Goal: Information Seeking & Learning: Learn about a topic

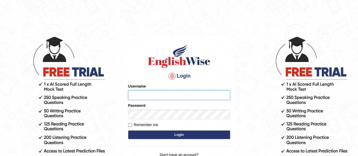
type input "karanvir_parramatta"
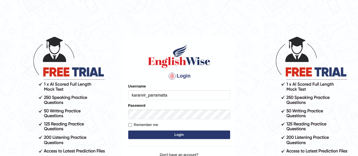
click at [170, 131] on button "Login" at bounding box center [179, 134] width 102 height 8
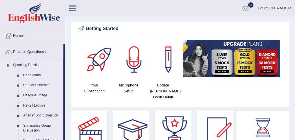
click at [28, 74] on link "Read Aloud" at bounding box center [42, 75] width 43 height 10
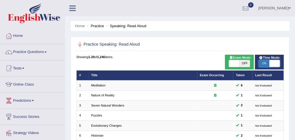
click at [240, 63] on span "OFF" at bounding box center [244, 63] width 10 height 7
checkbox input "true"
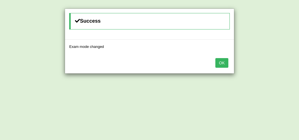
click at [222, 62] on button "OK" at bounding box center [221, 63] width 13 height 10
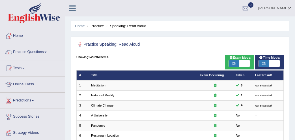
click at [100, 86] on link "Meditation" at bounding box center [98, 84] width 14 height 3
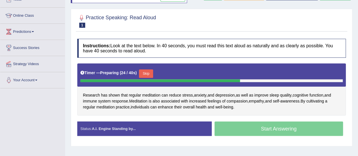
click at [146, 70] on button "Skip" at bounding box center [146, 73] width 14 height 8
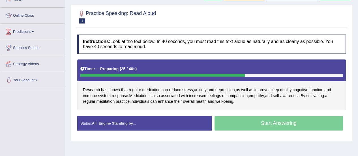
click at [146, 70] on div "Timer — Preparing ( 25 / 40s )" at bounding box center [211, 69] width 262 height 10
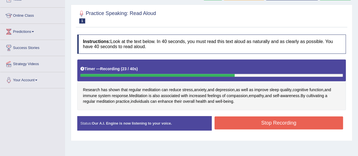
click at [256, 121] on button "Stop Recording" at bounding box center [278, 122] width 129 height 13
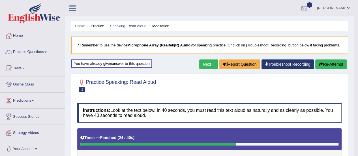
click at [34, 50] on link "Practice Questions" at bounding box center [32, 51] width 64 height 14
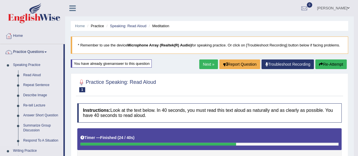
click at [41, 86] on link "Repeat Sentence" at bounding box center [42, 85] width 43 height 10
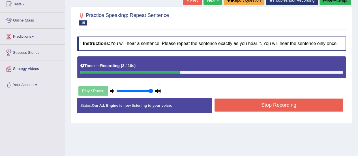
click at [247, 103] on button "Stop Recording" at bounding box center [278, 104] width 129 height 13
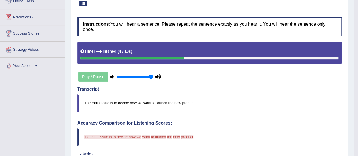
scroll to position [53, 0]
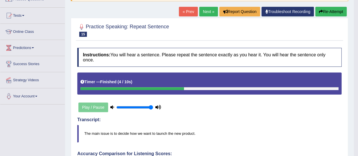
click at [210, 13] on link "Next »" at bounding box center [208, 12] width 19 height 10
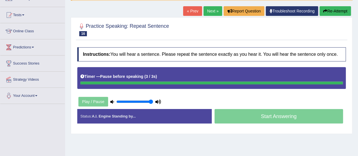
click at [340, 10] on button "Re-Attempt" at bounding box center [334, 11] width 31 height 10
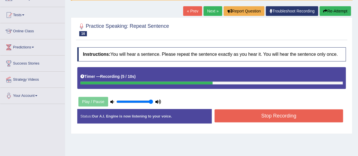
click at [272, 116] on button "Stop Recording" at bounding box center [278, 115] width 129 height 13
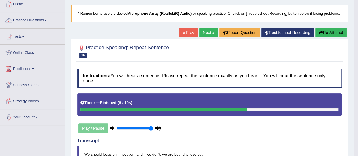
scroll to position [31, 0]
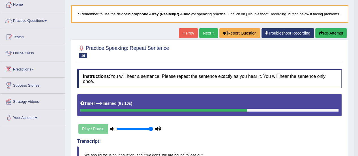
click at [321, 30] on button "Re-Attempt" at bounding box center [330, 33] width 31 height 10
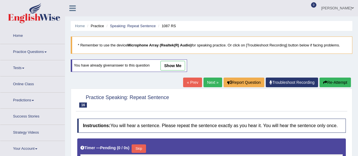
type input "1"
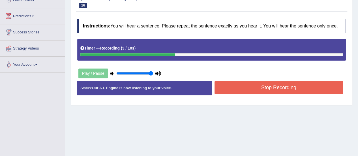
click at [239, 85] on button "Stop Recording" at bounding box center [278, 87] width 129 height 13
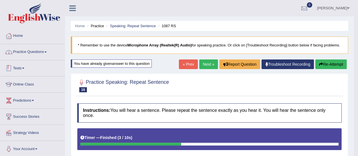
click at [33, 56] on link "Practice Questions" at bounding box center [32, 51] width 64 height 14
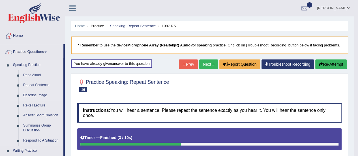
click at [35, 95] on link "Describe Image" at bounding box center [42, 95] width 43 height 10
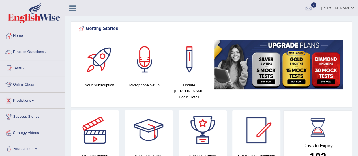
click at [42, 51] on link "Practice Questions" at bounding box center [32, 51] width 64 height 14
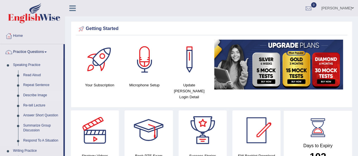
click at [34, 94] on link "Describe Image" at bounding box center [42, 95] width 43 height 10
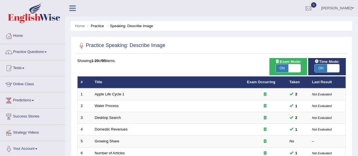
click at [114, 103] on link "Water Process" at bounding box center [107, 105] width 24 height 4
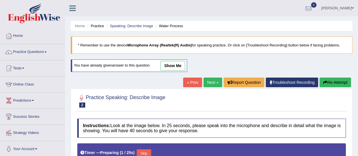
click at [169, 62] on link "show me" at bounding box center [172, 66] width 25 height 10
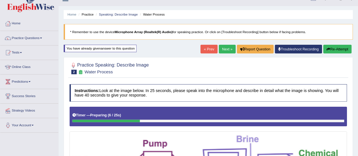
scroll to position [10, 0]
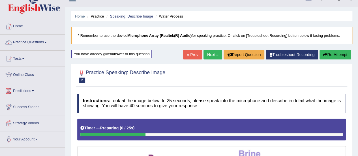
click at [146, 75] on h2 "Practice Speaking: Describe Image 2 Water Process" at bounding box center [121, 75] width 88 height 14
click at [208, 55] on link "Next »" at bounding box center [212, 55] width 19 height 10
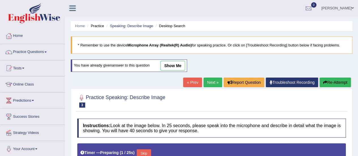
click at [171, 64] on link "show me" at bounding box center [172, 66] width 25 height 10
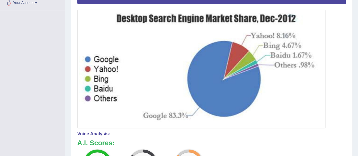
scroll to position [146, 0]
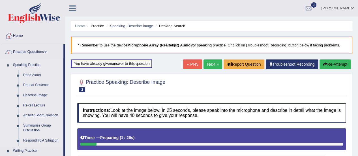
click at [32, 106] on link "Re-tell Lecture" at bounding box center [42, 105] width 43 height 10
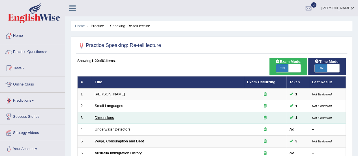
click at [105, 117] on link "Dimensions" at bounding box center [104, 117] width 19 height 4
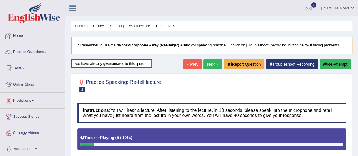
click at [45, 52] on link "Practice Questions" at bounding box center [32, 51] width 64 height 14
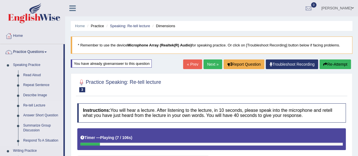
click at [35, 103] on link "Re-tell Lecture" at bounding box center [42, 105] width 43 height 10
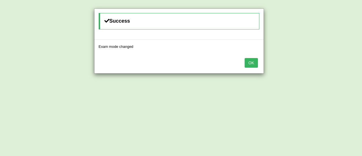
click at [249, 62] on button "OK" at bounding box center [251, 63] width 13 height 10
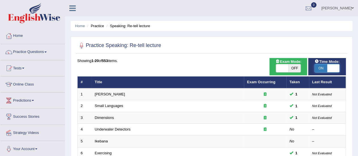
click at [327, 69] on span at bounding box center [333, 68] width 12 height 8
checkbox input "false"
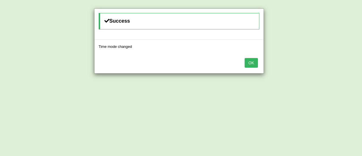
drag, startPoint x: 259, startPoint y: 60, endPoint x: 244, endPoint y: 62, distance: 15.4
click at [244, 62] on div "OK" at bounding box center [178, 63] width 169 height 20
drag, startPoint x: 244, startPoint y: 62, endPoint x: 247, endPoint y: 62, distance: 3.4
click at [247, 62] on div "OK" at bounding box center [178, 63] width 169 height 20
click at [247, 62] on button "OK" at bounding box center [251, 63] width 13 height 10
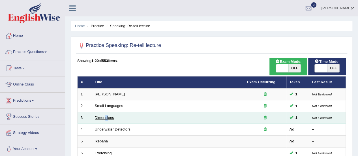
drag, startPoint x: 107, startPoint y: 114, endPoint x: 106, endPoint y: 117, distance: 3.5
click at [106, 117] on td "Dimensions" at bounding box center [168, 118] width 152 height 12
click at [106, 117] on link "Dimensions" at bounding box center [104, 117] width 19 height 4
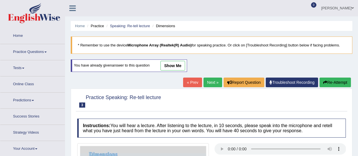
click at [174, 66] on link "show me" at bounding box center [172, 66] width 25 height 10
drag, startPoint x: 0, startPoint y: 0, endPoint x: 174, endPoint y: 66, distance: 186.6
click at [174, 66] on link "show me" at bounding box center [172, 66] width 25 height 10
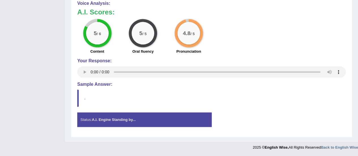
scroll to position [328, 0]
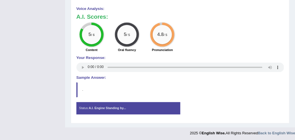
click at [249, 23] on div "5 / 6 Content 5 / 5 Oral fluency 4.8 / 5 Pronunciation" at bounding box center [180, 37] width 212 height 31
drag, startPoint x: 249, startPoint y: 23, endPoint x: 262, endPoint y: 7, distance: 20.5
click at [249, 23] on div "5 / 6 Content 5 / 5 Oral fluency 4.8 / 5 Pronunciation" at bounding box center [180, 37] width 212 height 31
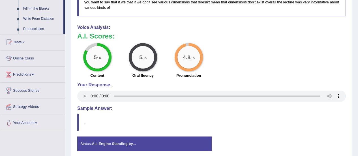
scroll to position [0, 0]
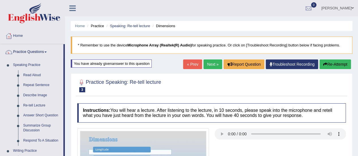
click at [40, 52] on link "Practice Questions" at bounding box center [31, 51] width 63 height 14
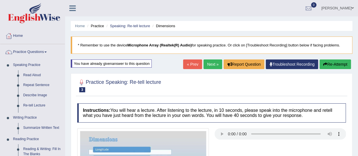
click at [40, 52] on link "Practice Questions" at bounding box center [32, 51] width 64 height 14
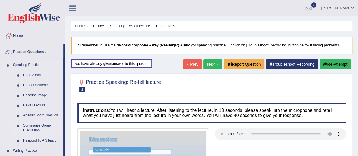
click at [33, 129] on link "Summarize Group Discussion" at bounding box center [42, 127] width 43 height 15
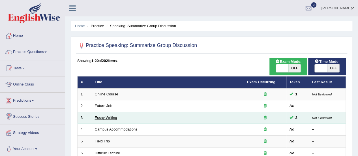
click at [108, 118] on link "Essay Writing" at bounding box center [106, 117] width 22 height 4
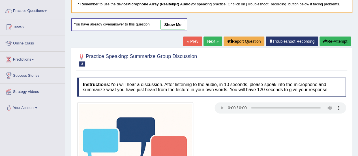
click at [172, 23] on link "show me" at bounding box center [172, 25] width 25 height 10
click at [172, 23] on div "Home Practice Speaking: Summarize Group Discussion Essay Writing * Remember to …" at bounding box center [211, 103] width 293 height 289
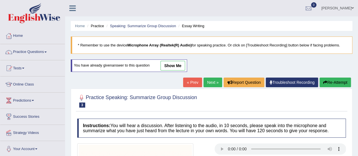
click at [164, 66] on link "show me" at bounding box center [172, 66] width 25 height 10
click at [178, 66] on div "Home Practice Speaking: Summarize Group Discussion Essay Writing * Remember to …" at bounding box center [211, 144] width 293 height 289
click at [169, 66] on div "Home Practice Speaking: Summarize Group Discussion Essay Writing * Remember to …" at bounding box center [211, 144] width 293 height 289
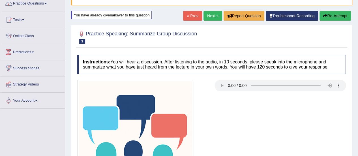
scroll to position [17, 0]
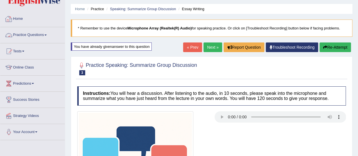
click at [36, 33] on link "Practice Questions" at bounding box center [32, 34] width 64 height 14
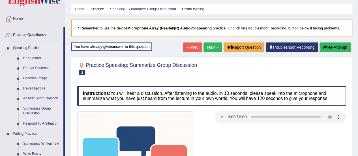
click at [34, 121] on link "Respond To A Situation" at bounding box center [42, 123] width 43 height 10
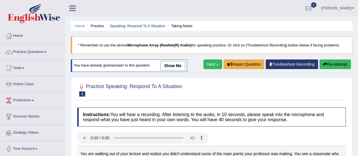
click at [171, 61] on link "show me" at bounding box center [172, 66] width 25 height 10
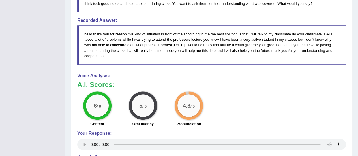
scroll to position [213, 0]
